Goal: Task Accomplishment & Management: Manage account settings

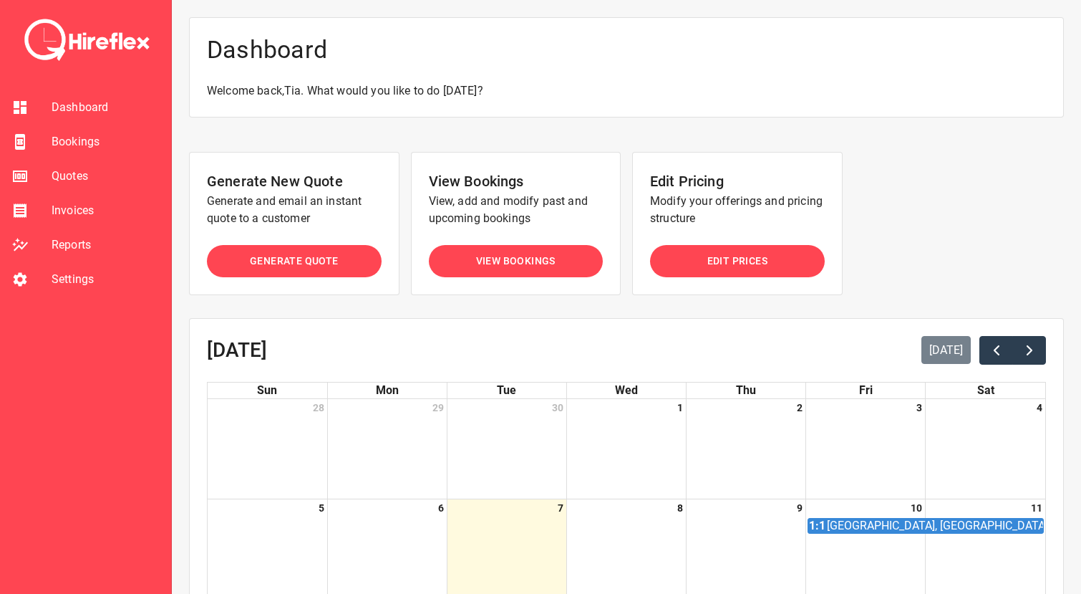
click at [66, 280] on span "Settings" at bounding box center [106, 279] width 108 height 17
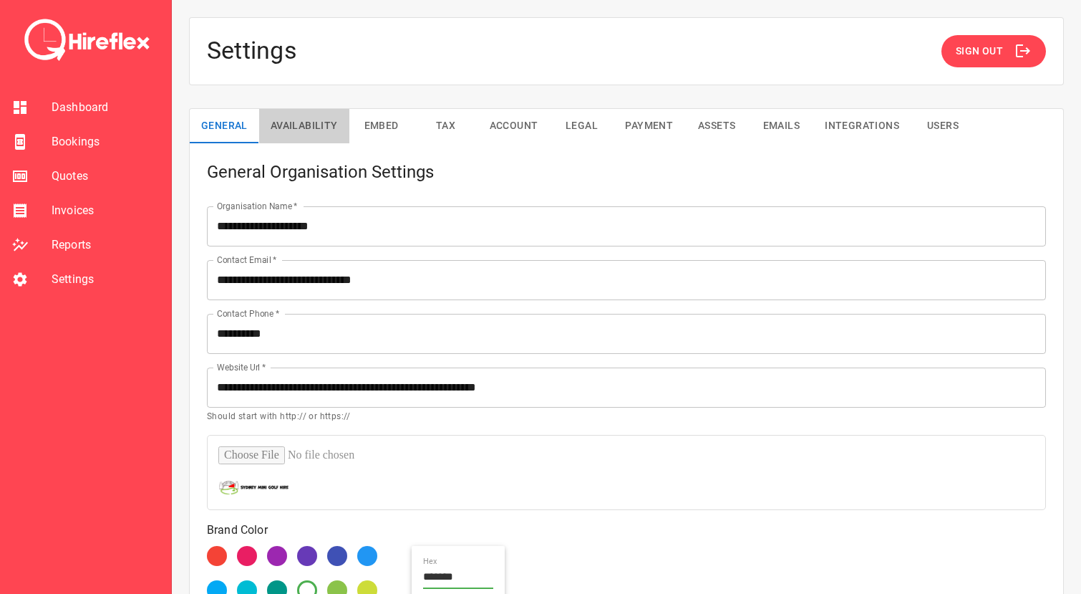
click at [316, 120] on button "Availability" at bounding box center [304, 126] width 90 height 34
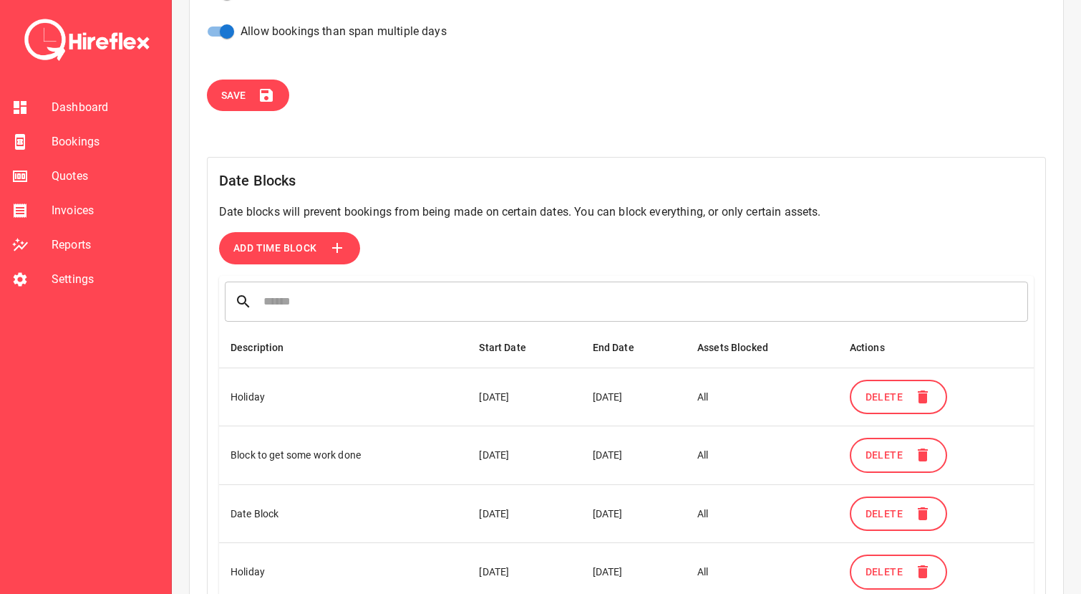
scroll to position [463, 0]
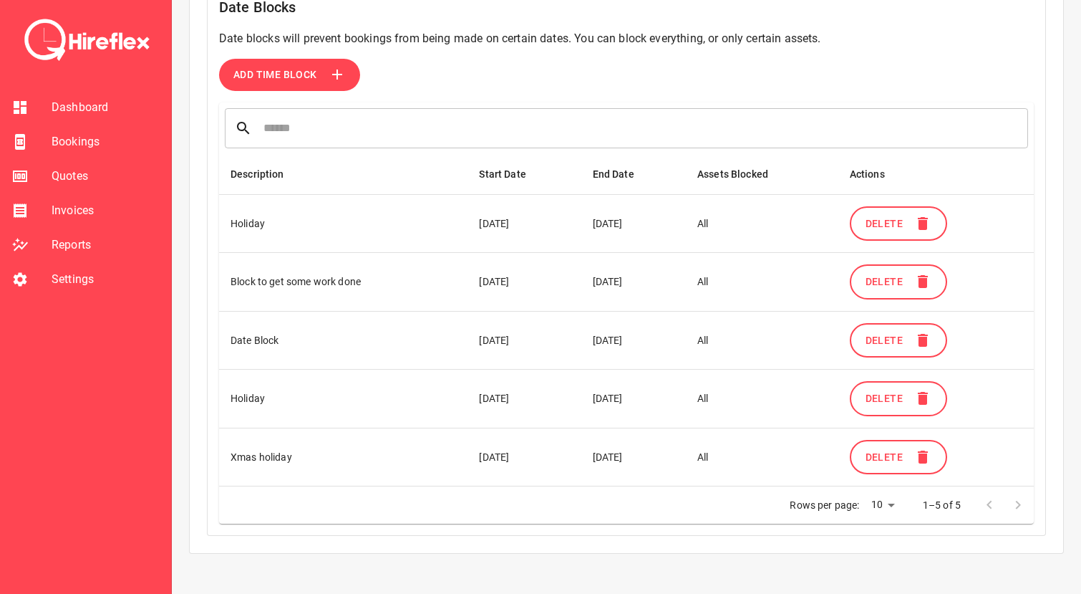
drag, startPoint x: 236, startPoint y: 285, endPoint x: 642, endPoint y: 281, distance: 406.7
click at [642, 281] on tr "Block to get some work done [DATE] [DATE] All Delete" at bounding box center [626, 282] width 815 height 59
click at [642, 281] on td "[DATE]" at bounding box center [633, 282] width 105 height 59
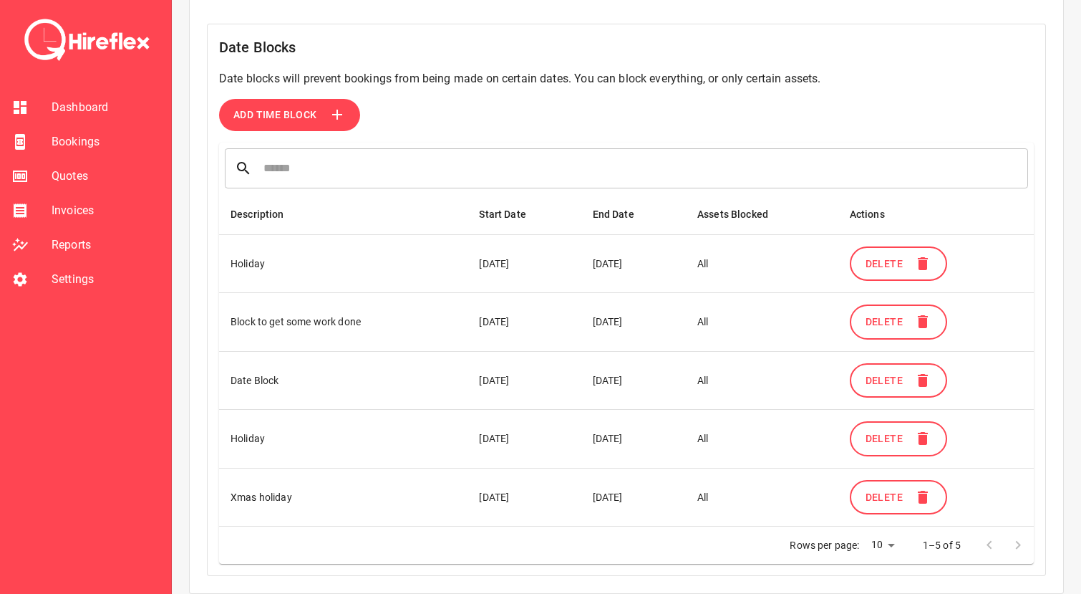
scroll to position [421, 0]
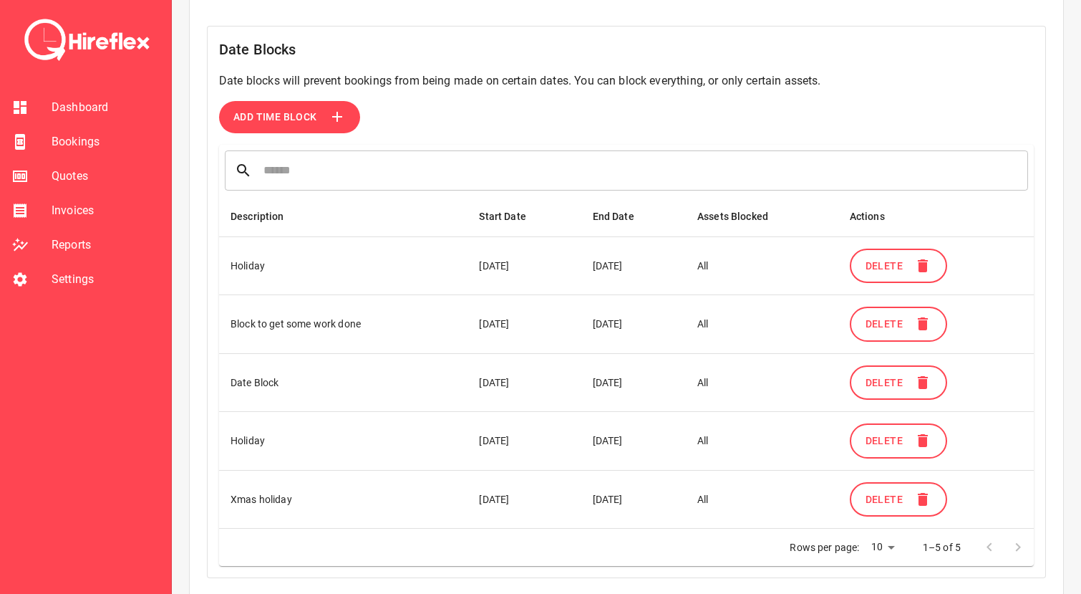
click at [277, 110] on span "Add Time Block" at bounding box center [275, 117] width 84 height 18
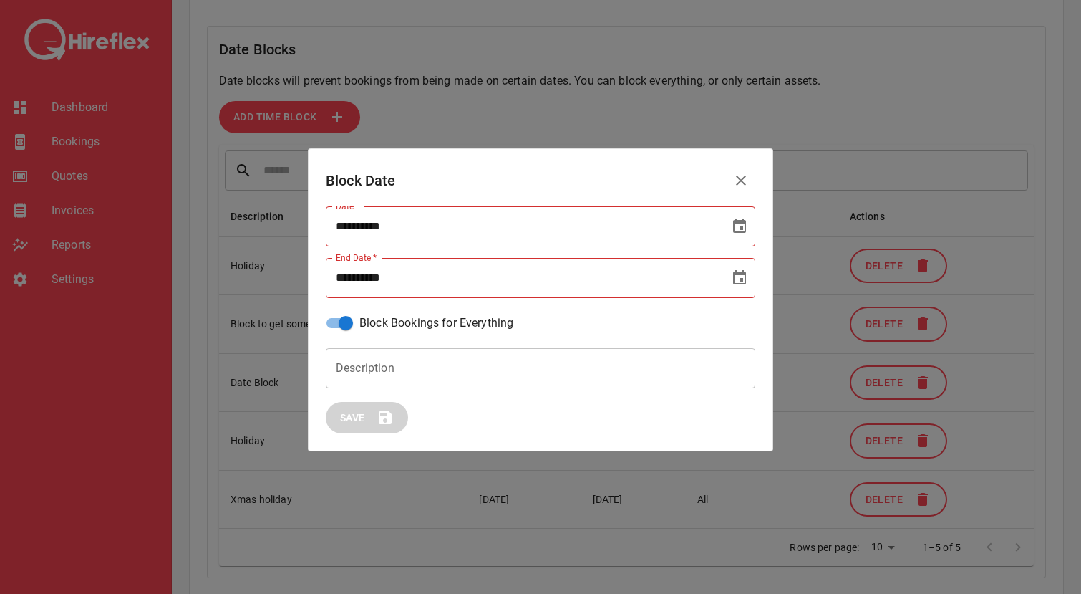
click at [736, 223] on icon "Choose date" at bounding box center [739, 226] width 17 height 17
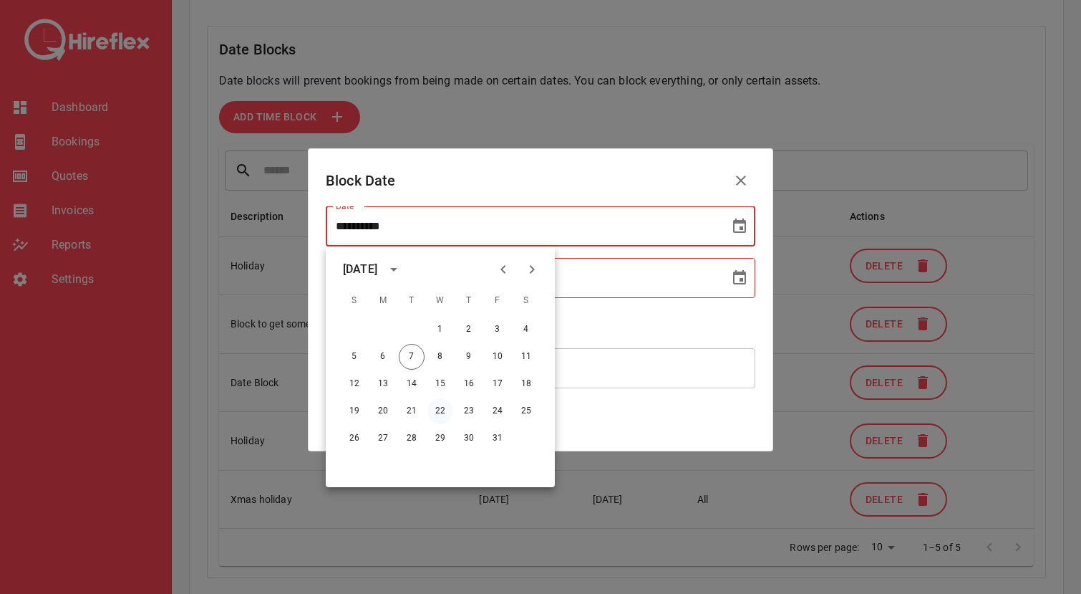
click at [437, 412] on button "22" at bounding box center [440, 411] width 26 height 26
type input "**********"
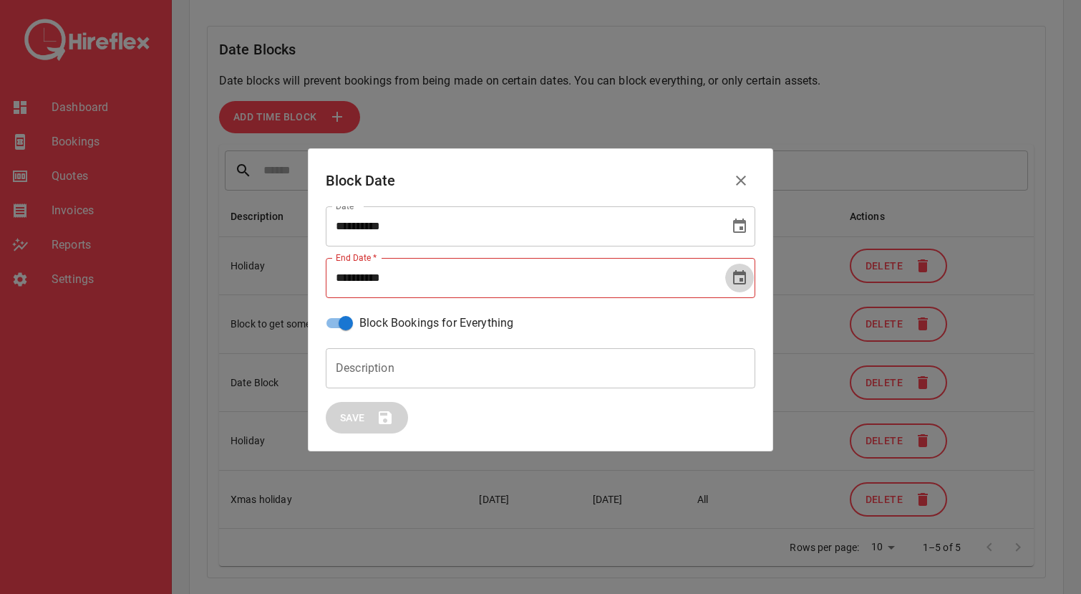
click at [734, 274] on icon "Choose date" at bounding box center [739, 277] width 13 height 14
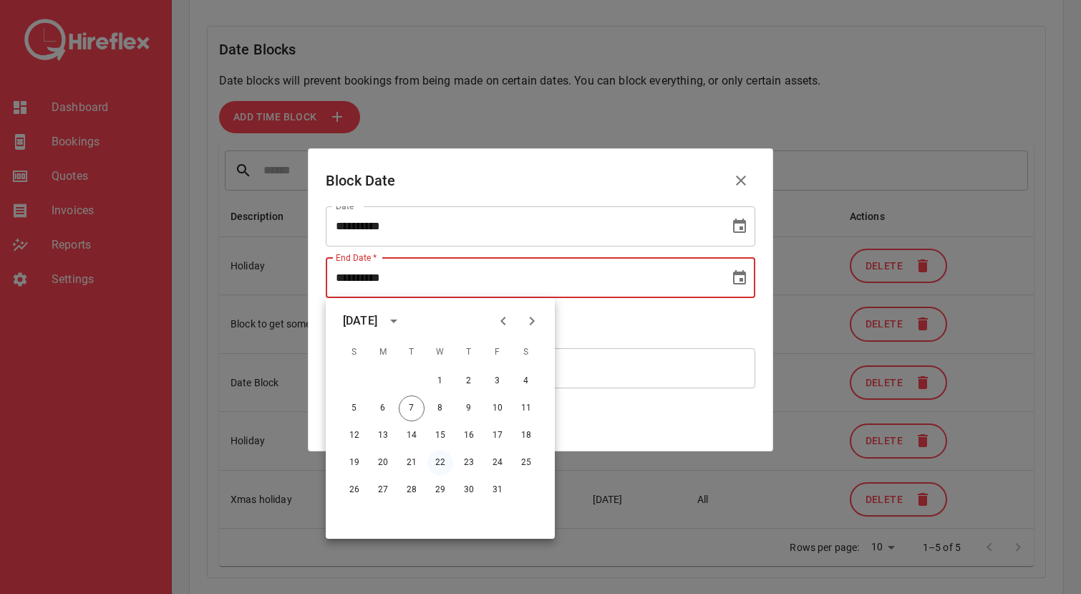
click at [437, 456] on button "22" at bounding box center [440, 463] width 26 height 26
type input "**********"
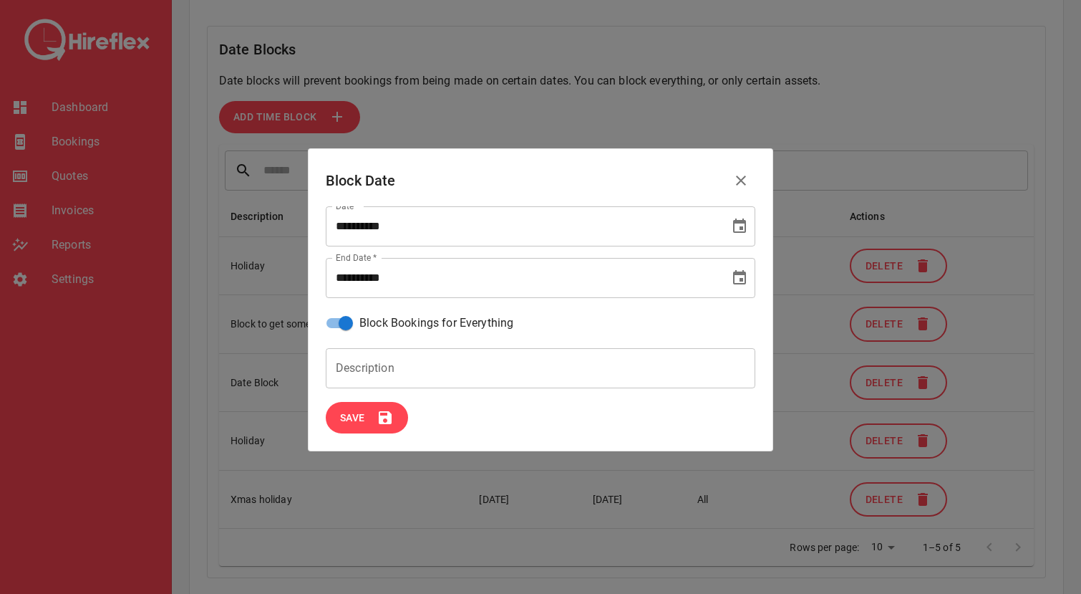
click at [365, 420] on span "Save" at bounding box center [352, 418] width 25 height 18
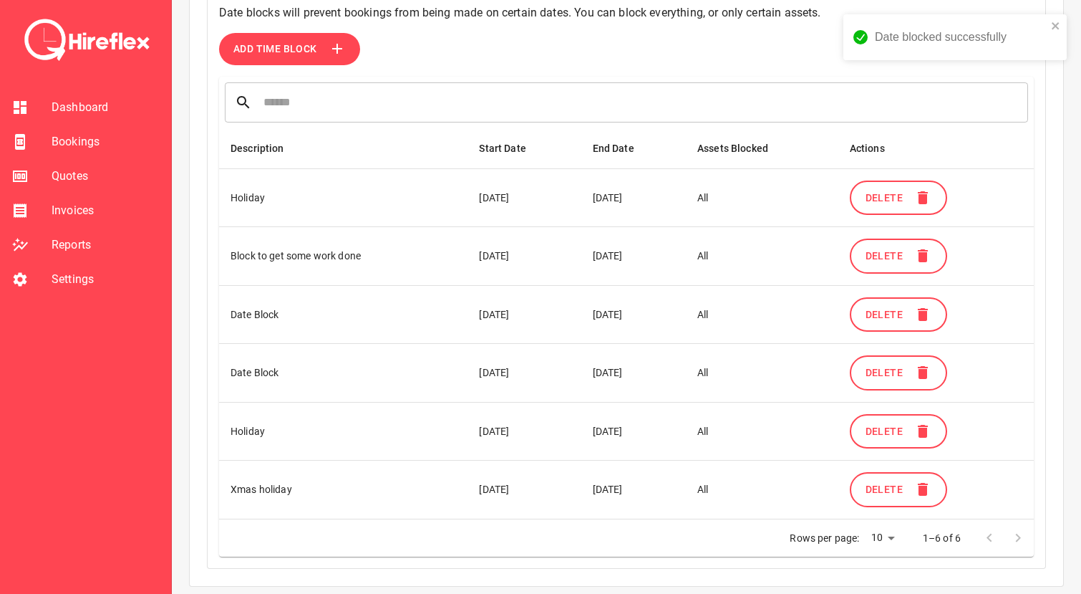
scroll to position [498, 0]
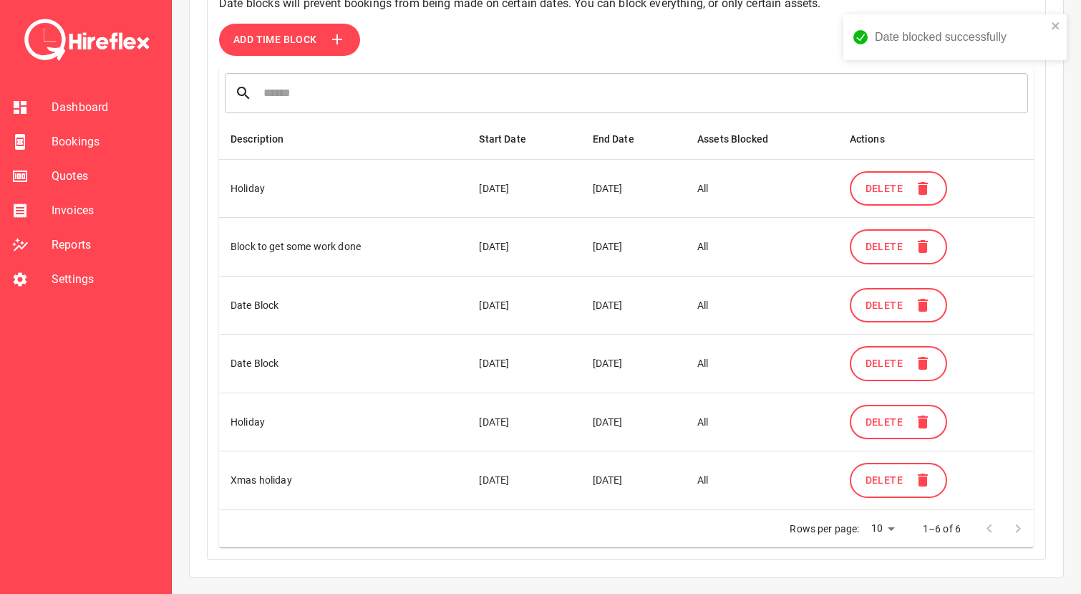
drag, startPoint x: 506, startPoint y: 369, endPoint x: 654, endPoint y: 363, distance: 148.4
click at [654, 363] on tr "Date Block [DATE] [DATE] All Delete" at bounding box center [626, 363] width 815 height 59
click at [654, 363] on td "[DATE]" at bounding box center [633, 363] width 105 height 59
click at [68, 143] on span "Bookings" at bounding box center [106, 141] width 108 height 17
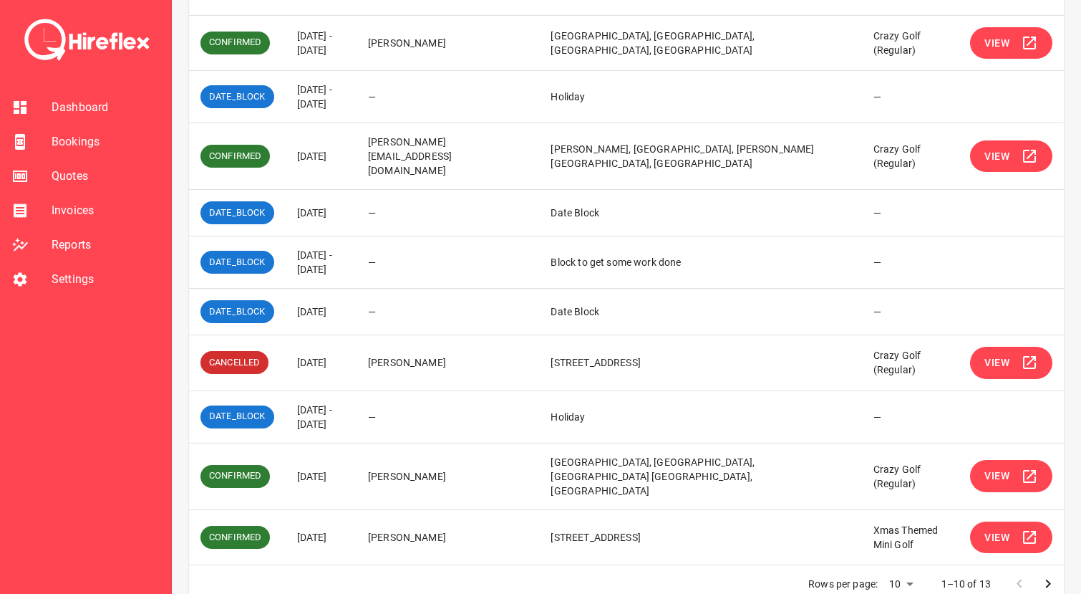
scroll to position [280, 0]
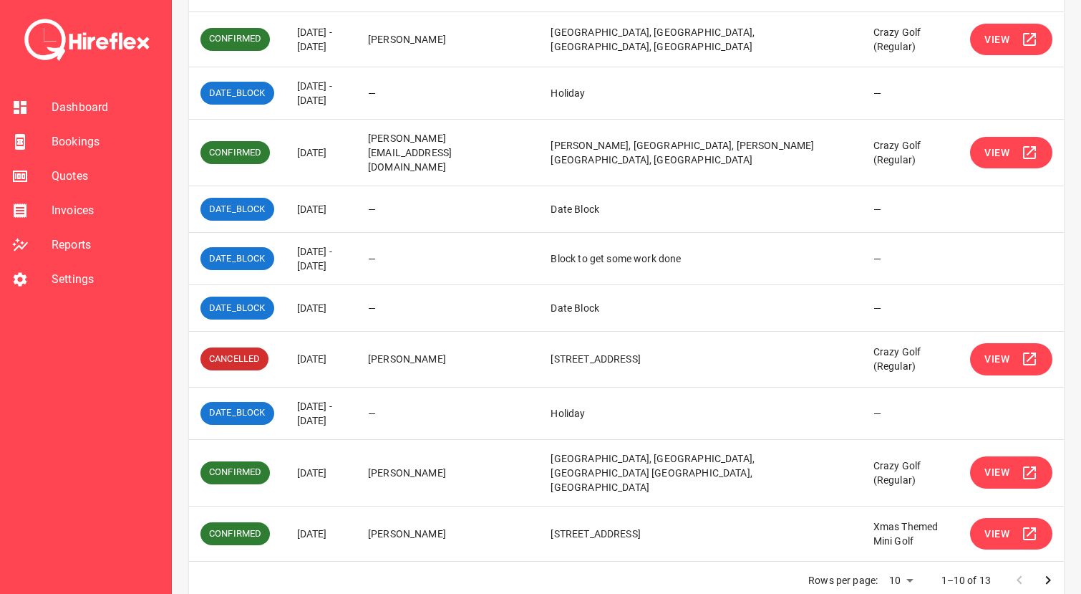
drag, startPoint x: 299, startPoint y: 144, endPoint x: 382, endPoint y: 144, distance: 82.3
click at [357, 144] on td "[DATE]" at bounding box center [321, 153] width 71 height 67
drag, startPoint x: 389, startPoint y: 144, endPoint x: 291, endPoint y: 141, distance: 98.1
click at [291, 142] on td "[DATE]" at bounding box center [321, 153] width 71 height 67
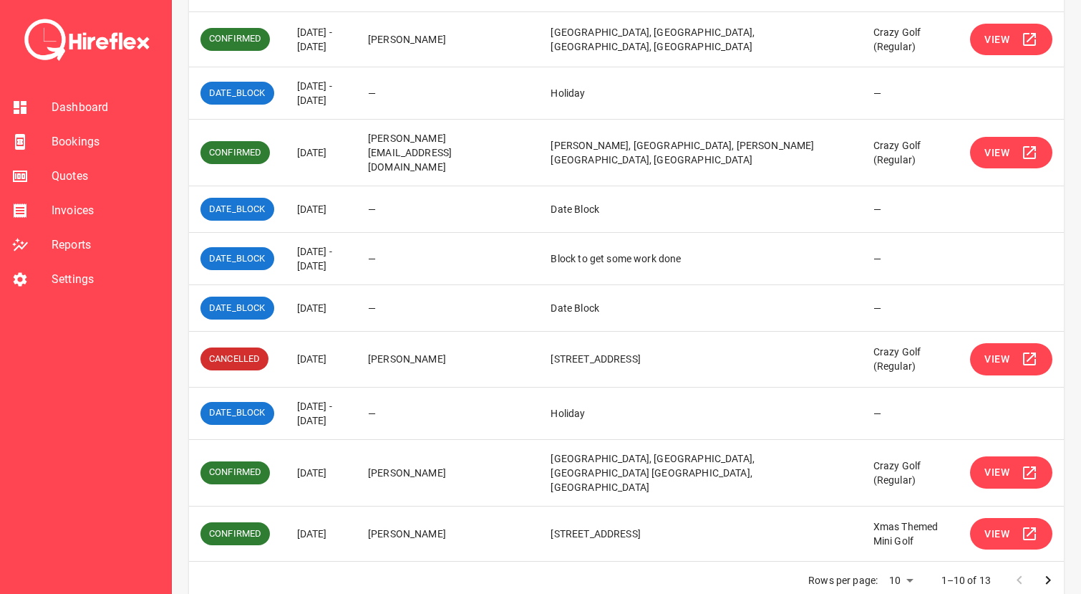
click at [291, 141] on td "[DATE]" at bounding box center [321, 153] width 71 height 67
drag, startPoint x: 296, startPoint y: 142, endPoint x: 370, endPoint y: 142, distance: 74.5
click at [298, 142] on td "[DATE]" at bounding box center [321, 153] width 71 height 67
drag, startPoint x: 368, startPoint y: 144, endPoint x: 297, endPoint y: 141, distance: 70.9
click at [297, 141] on td "[DATE]" at bounding box center [321, 153] width 71 height 67
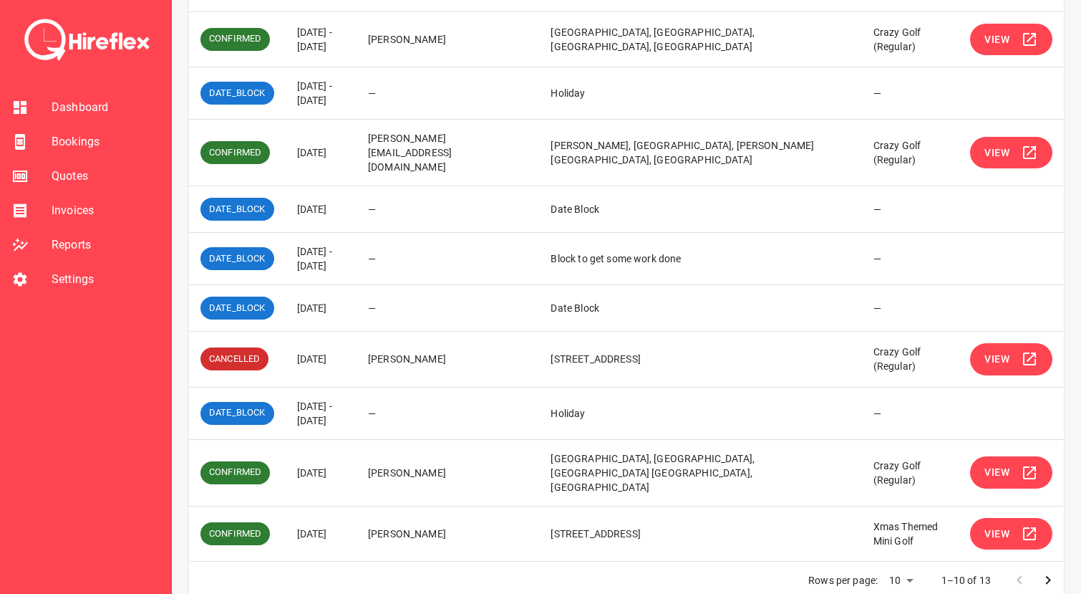
click at [297, 141] on td "[DATE]" at bounding box center [321, 153] width 71 height 67
drag, startPoint x: 297, startPoint y: 148, endPoint x: 369, endPoint y: 147, distance: 71.6
click at [357, 147] on td "[DATE]" at bounding box center [321, 153] width 71 height 67
drag, startPoint x: 294, startPoint y: 458, endPoint x: 358, endPoint y: 458, distance: 63.7
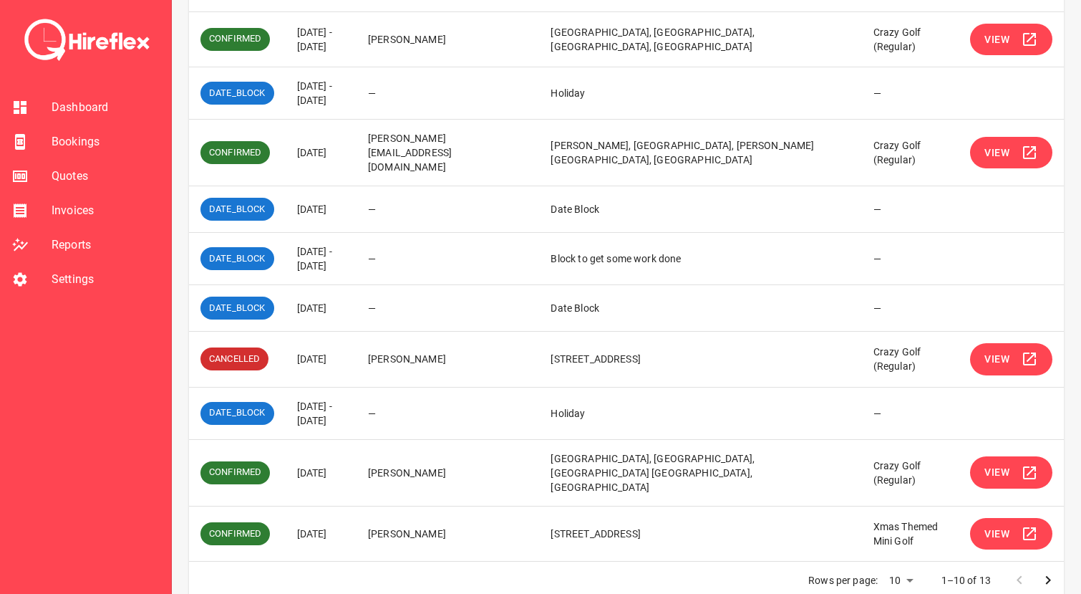
click at [357, 458] on td "[DATE]" at bounding box center [321, 472] width 71 height 67
drag, startPoint x: 298, startPoint y: 453, endPoint x: 361, endPoint y: 453, distance: 63.0
click at [357, 453] on td "[DATE]" at bounding box center [321, 472] width 71 height 67
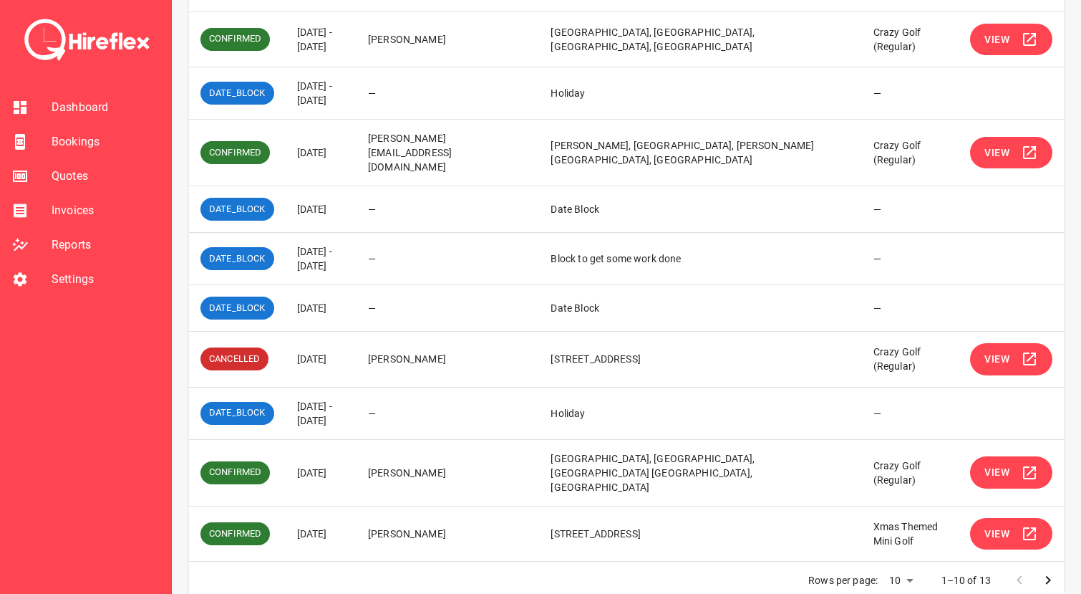
drag, startPoint x: 300, startPoint y: 151, endPoint x: 337, endPoint y: 151, distance: 36.5
click at [336, 151] on td "[DATE]" at bounding box center [321, 153] width 71 height 67
click at [337, 151] on td "[DATE]" at bounding box center [321, 153] width 71 height 67
drag, startPoint x: 297, startPoint y: 82, endPoint x: 347, endPoint y: 105, distance: 55.4
click at [347, 105] on td "[DATE] - [DATE]" at bounding box center [321, 93] width 71 height 52
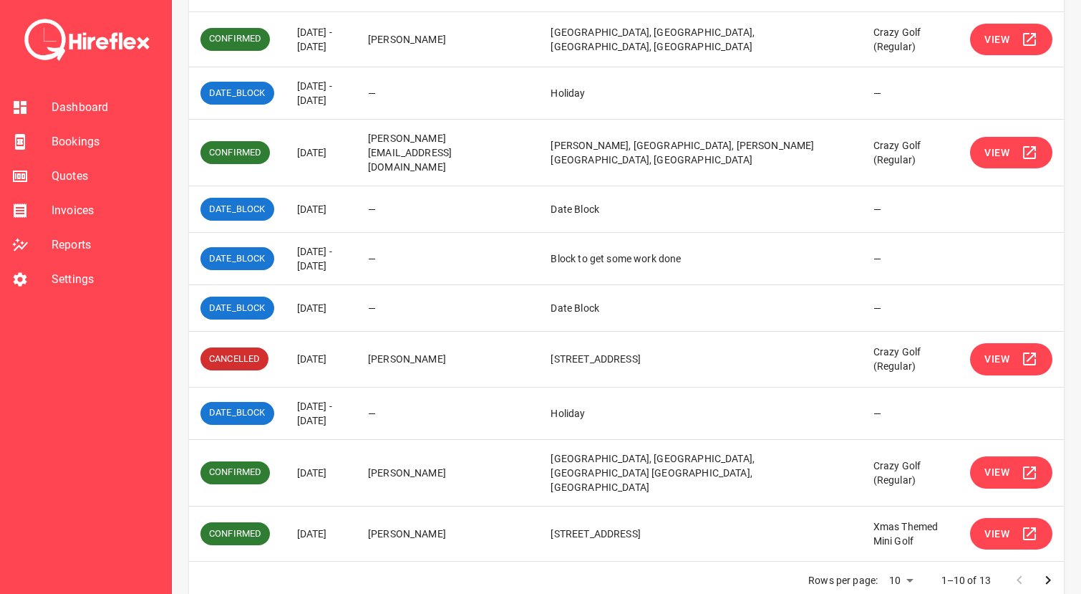
click at [347, 105] on td "[DATE] - [DATE]" at bounding box center [321, 93] width 71 height 52
drag, startPoint x: 296, startPoint y: 193, endPoint x: 378, endPoint y: 193, distance: 81.6
click at [357, 193] on td "[DATE]" at bounding box center [321, 209] width 71 height 47
drag, startPoint x: 296, startPoint y: 235, endPoint x: 362, endPoint y: 266, distance: 73.4
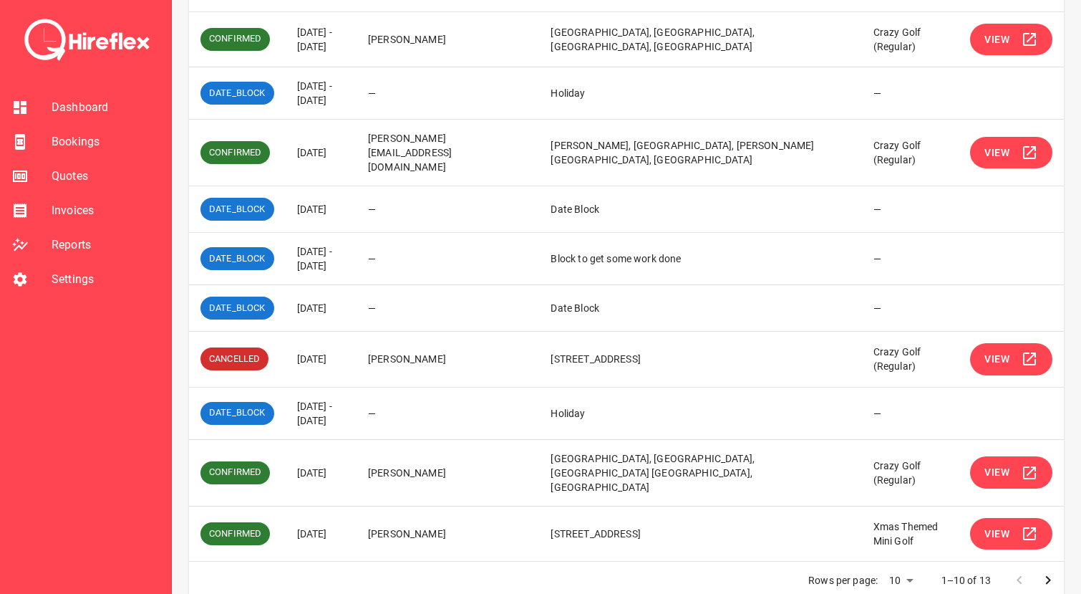
click at [357, 266] on td "[DATE] - [DATE]" at bounding box center [321, 259] width 71 height 52
drag, startPoint x: 296, startPoint y: 294, endPoint x: 367, endPoint y: 294, distance: 70.9
click at [357, 294] on td "[DATE]" at bounding box center [321, 308] width 71 height 47
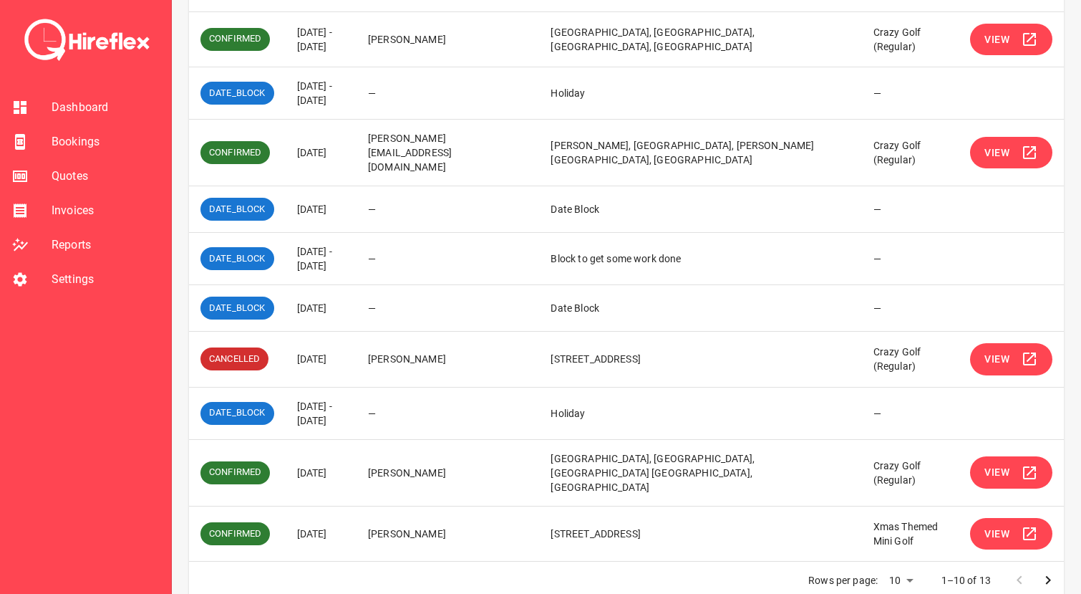
drag, startPoint x: 291, startPoint y: 393, endPoint x: 365, endPoint y: 407, distance: 75.0
click at [357, 407] on td "[DATE] - [DATE]" at bounding box center [321, 413] width 71 height 52
click at [82, 140] on span "Bookings" at bounding box center [106, 141] width 108 height 17
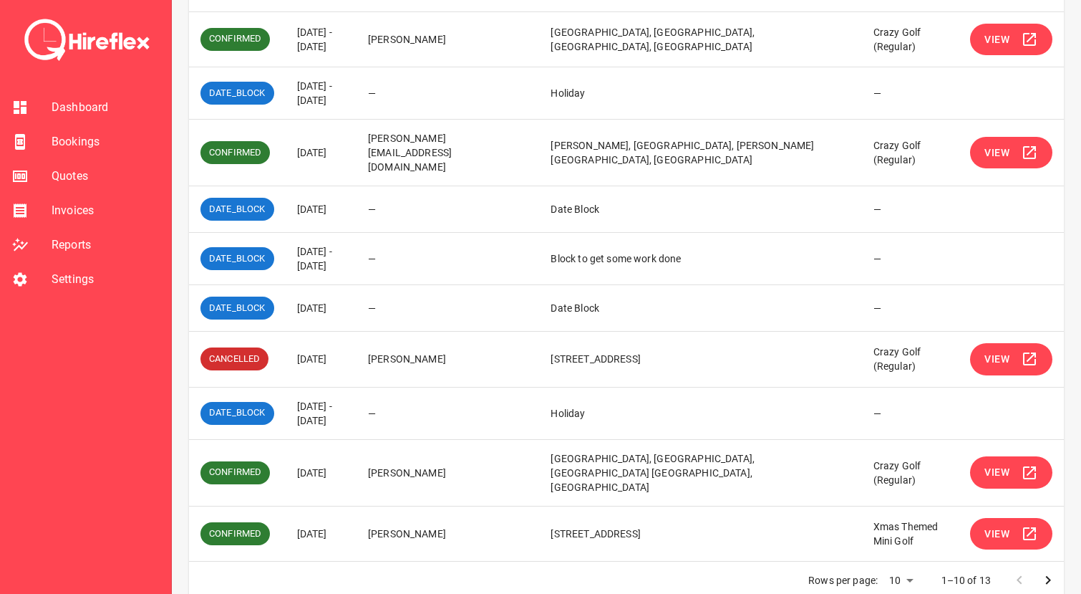
click at [79, 115] on span "Dashboard" at bounding box center [106, 107] width 108 height 17
